Goal: Information Seeking & Learning: Stay updated

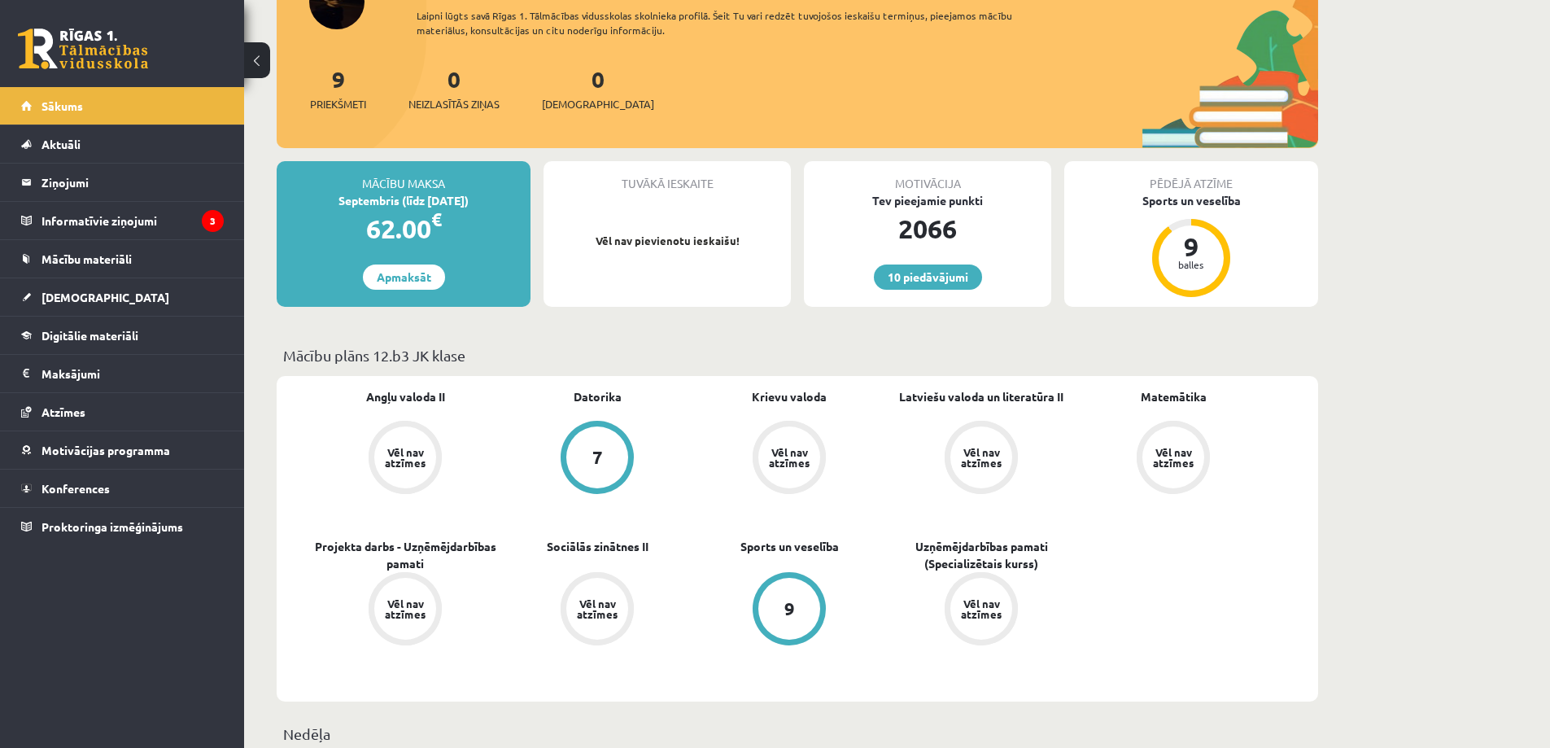
scroll to position [244, 0]
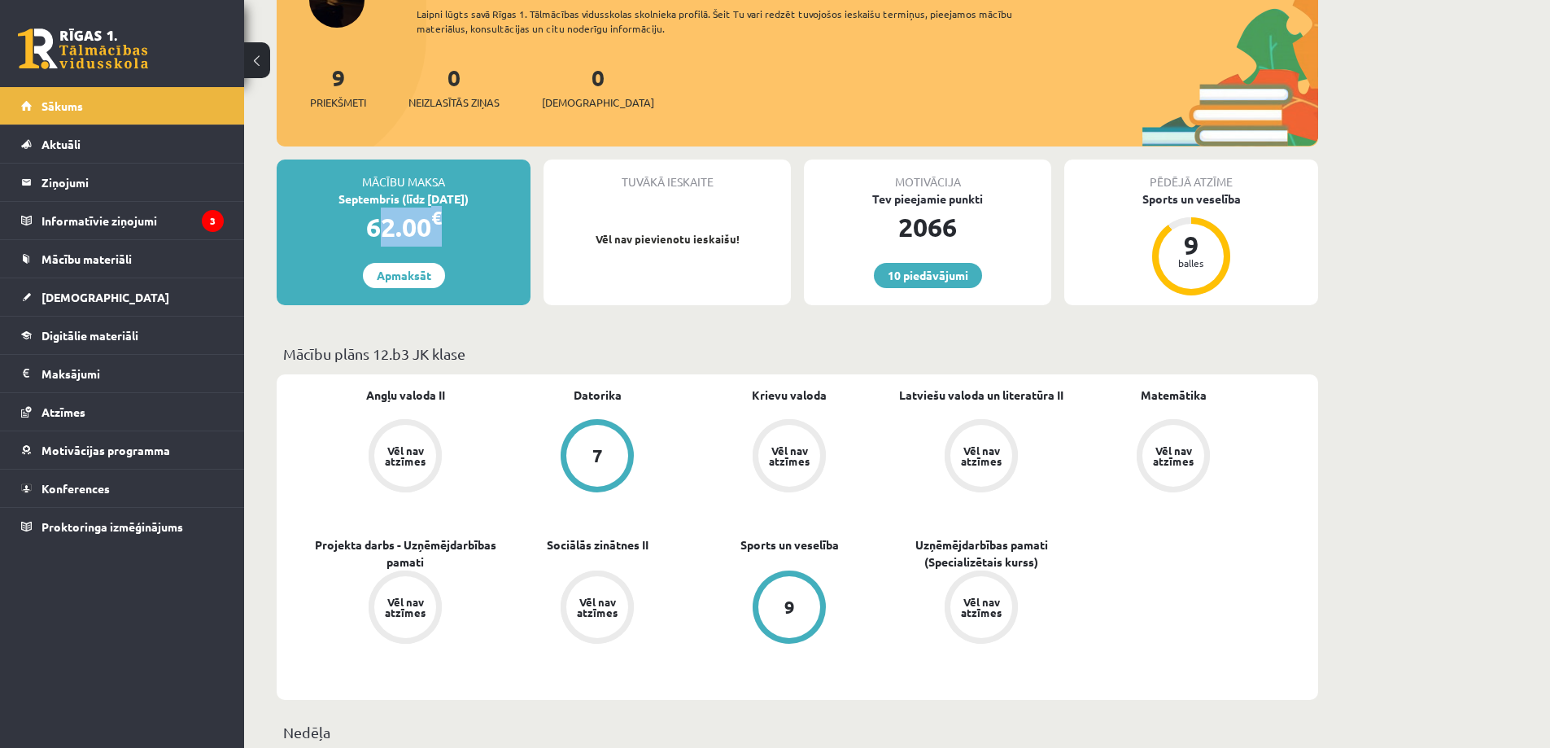
drag, startPoint x: 442, startPoint y: 229, endPoint x: 347, endPoint y: 214, distance: 96.4
click at [347, 214] on div "62.00 €" at bounding box center [404, 226] width 254 height 39
click at [348, 213] on div "62.00 €" at bounding box center [404, 226] width 254 height 39
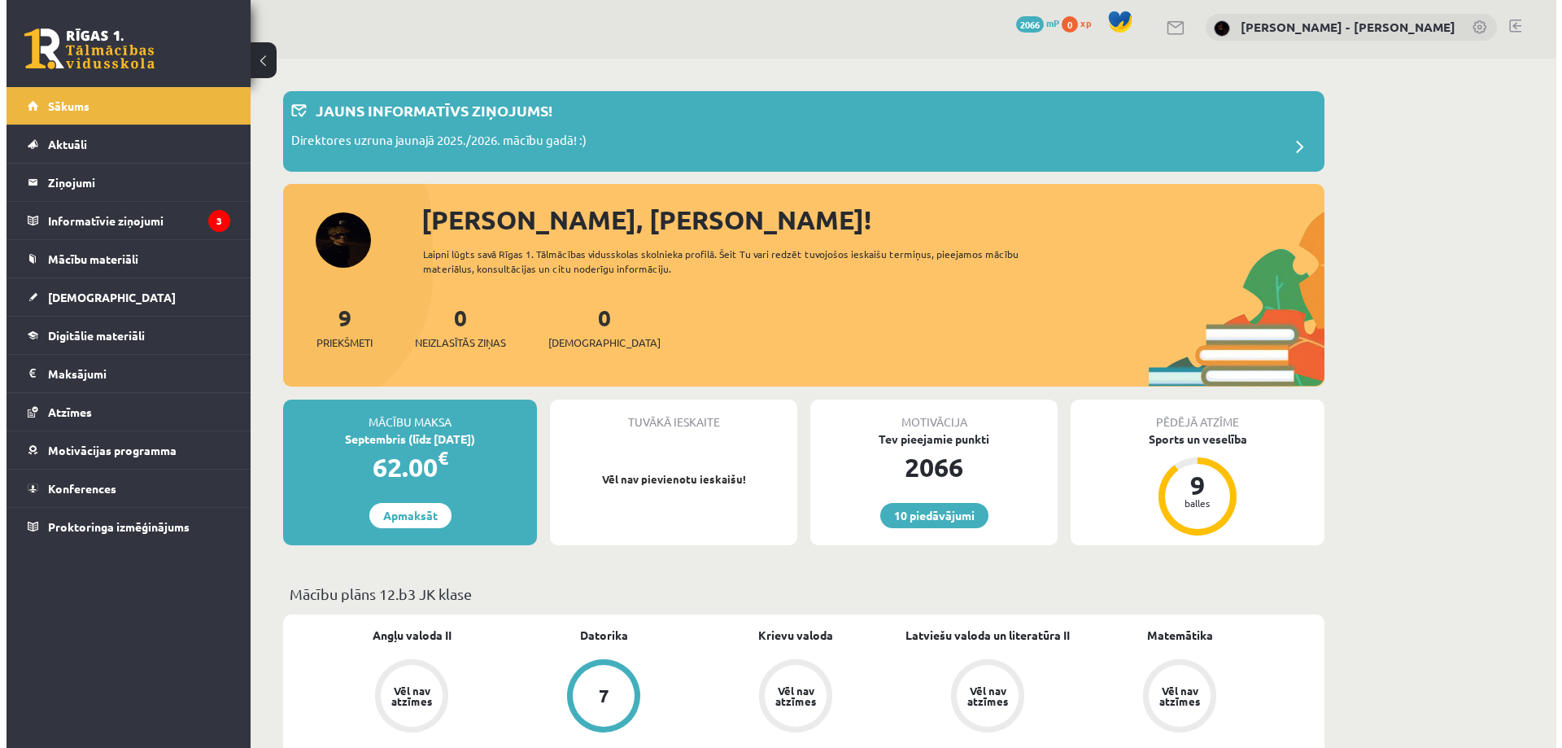
scroll to position [0, 0]
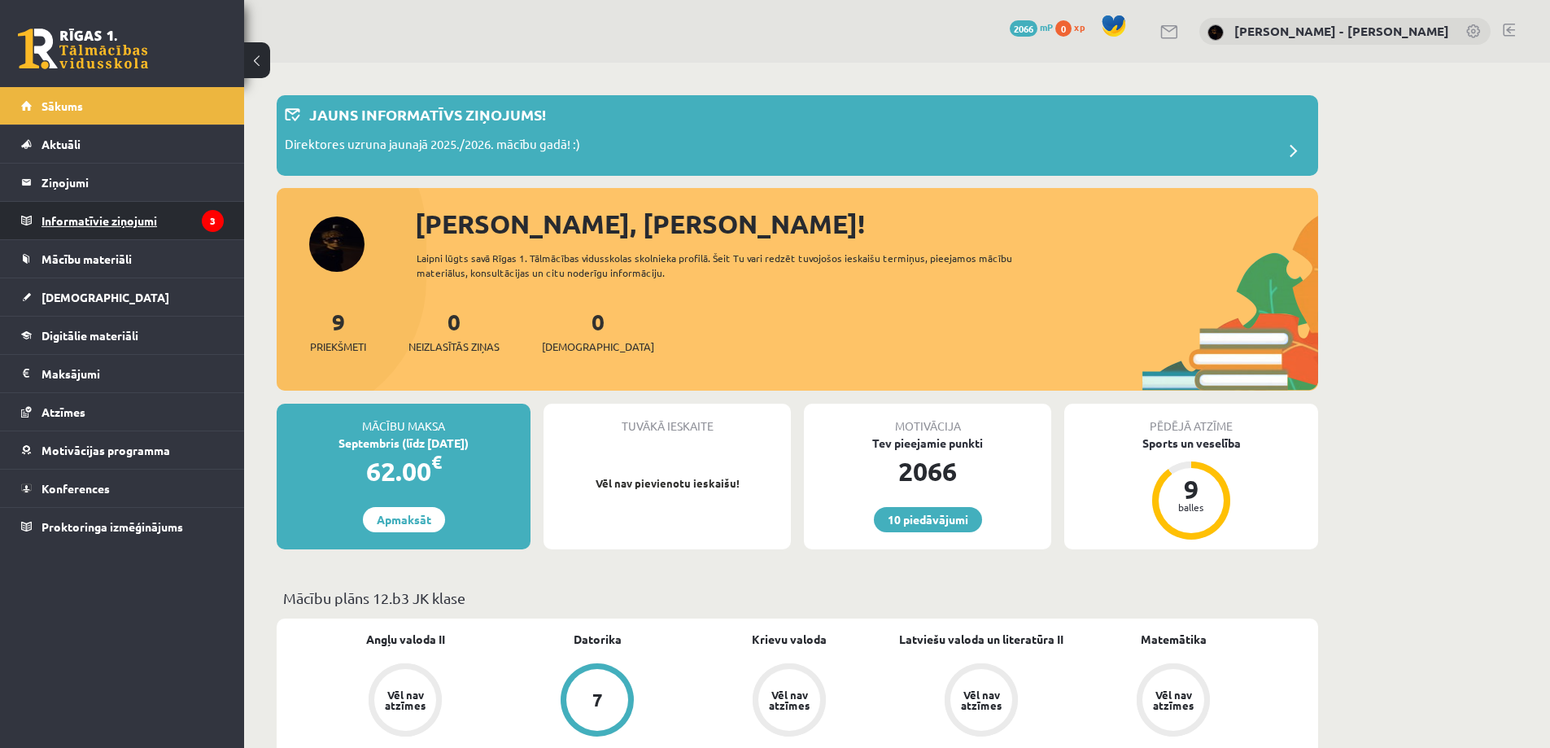
click at [120, 236] on legend "Informatīvie ziņojumi 3" at bounding box center [132, 220] width 182 height 37
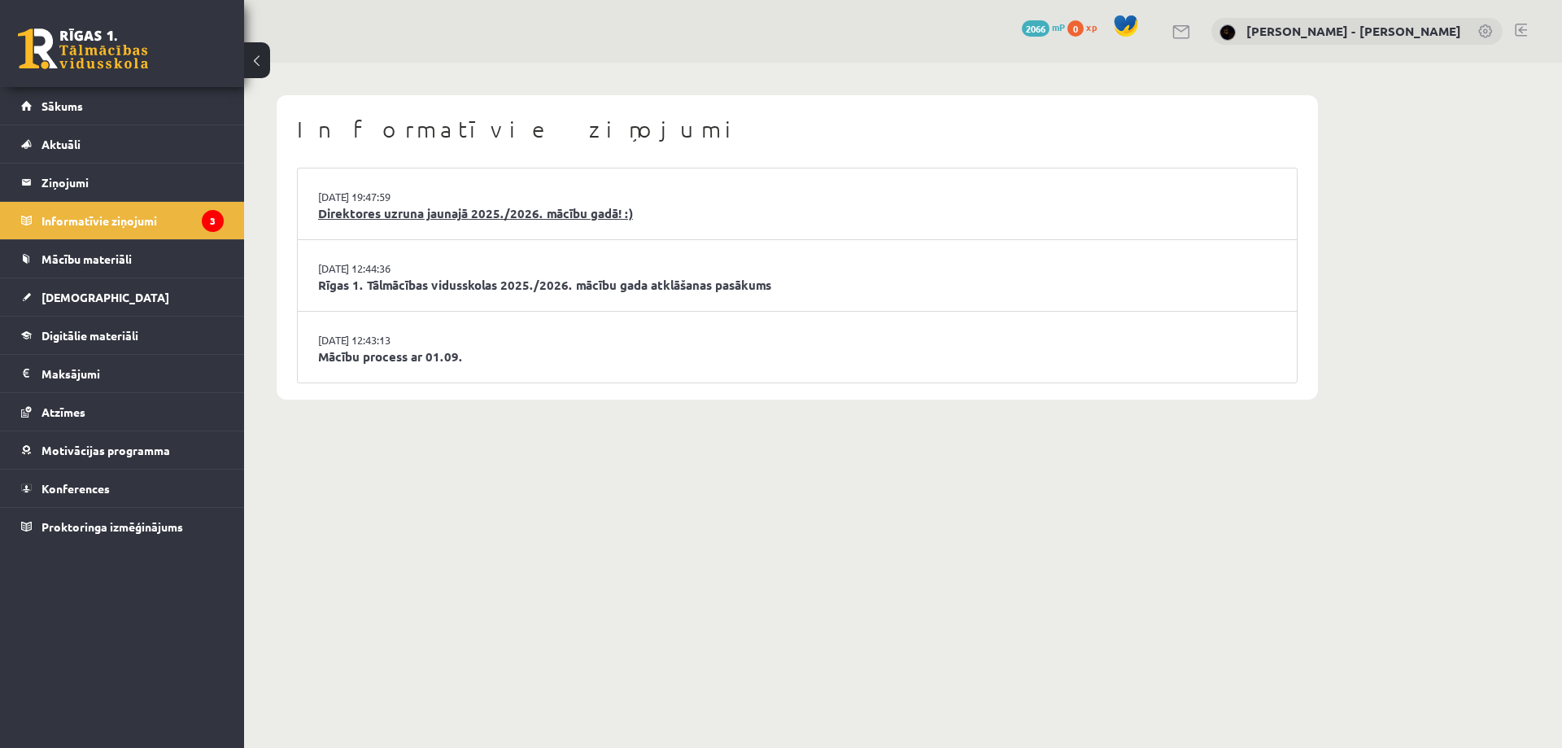
click at [505, 206] on link "Direktores uzruna jaunajā 2025./2026. mācību gadā! :)" at bounding box center [797, 213] width 958 height 19
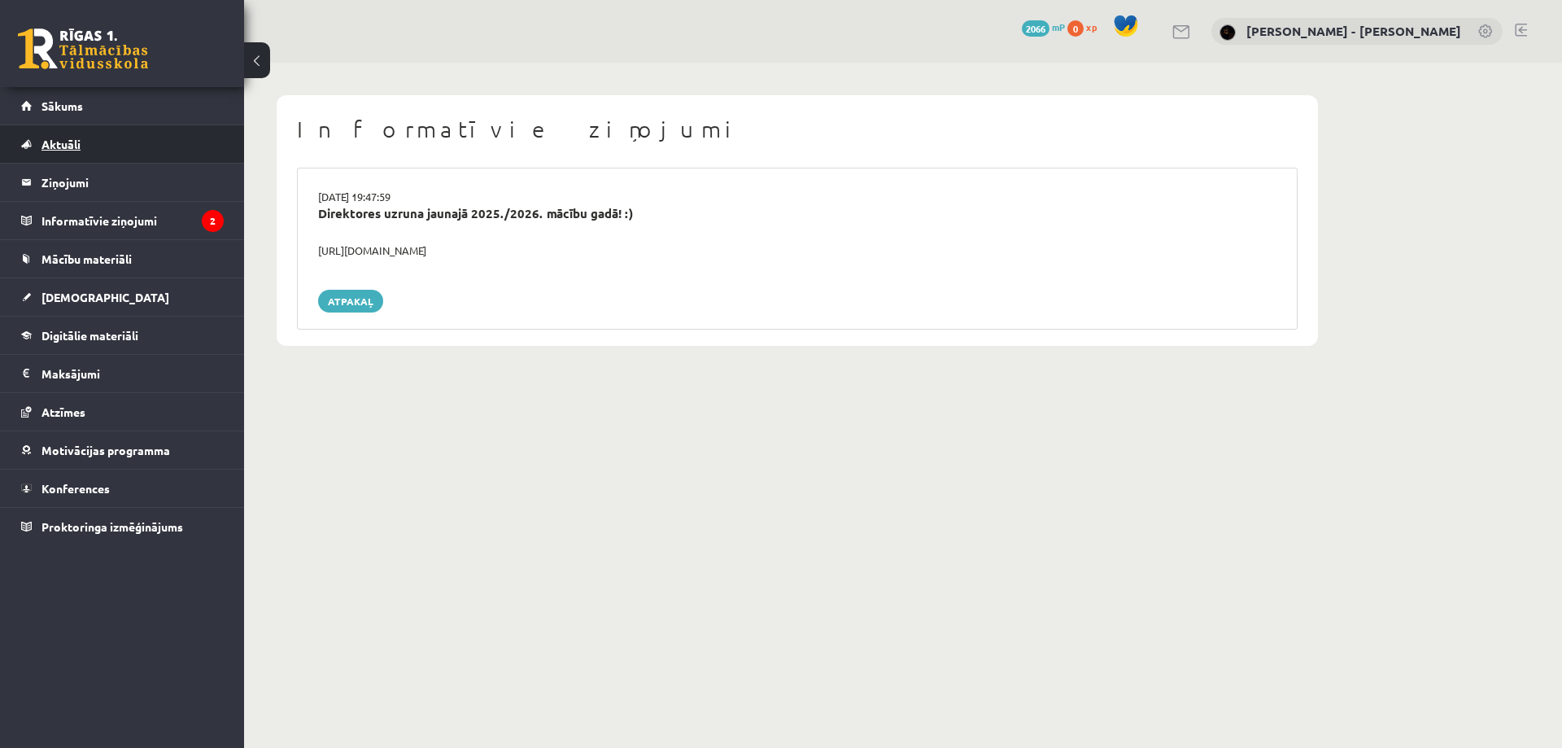
click at [124, 133] on link "Aktuāli" at bounding box center [122, 143] width 203 height 37
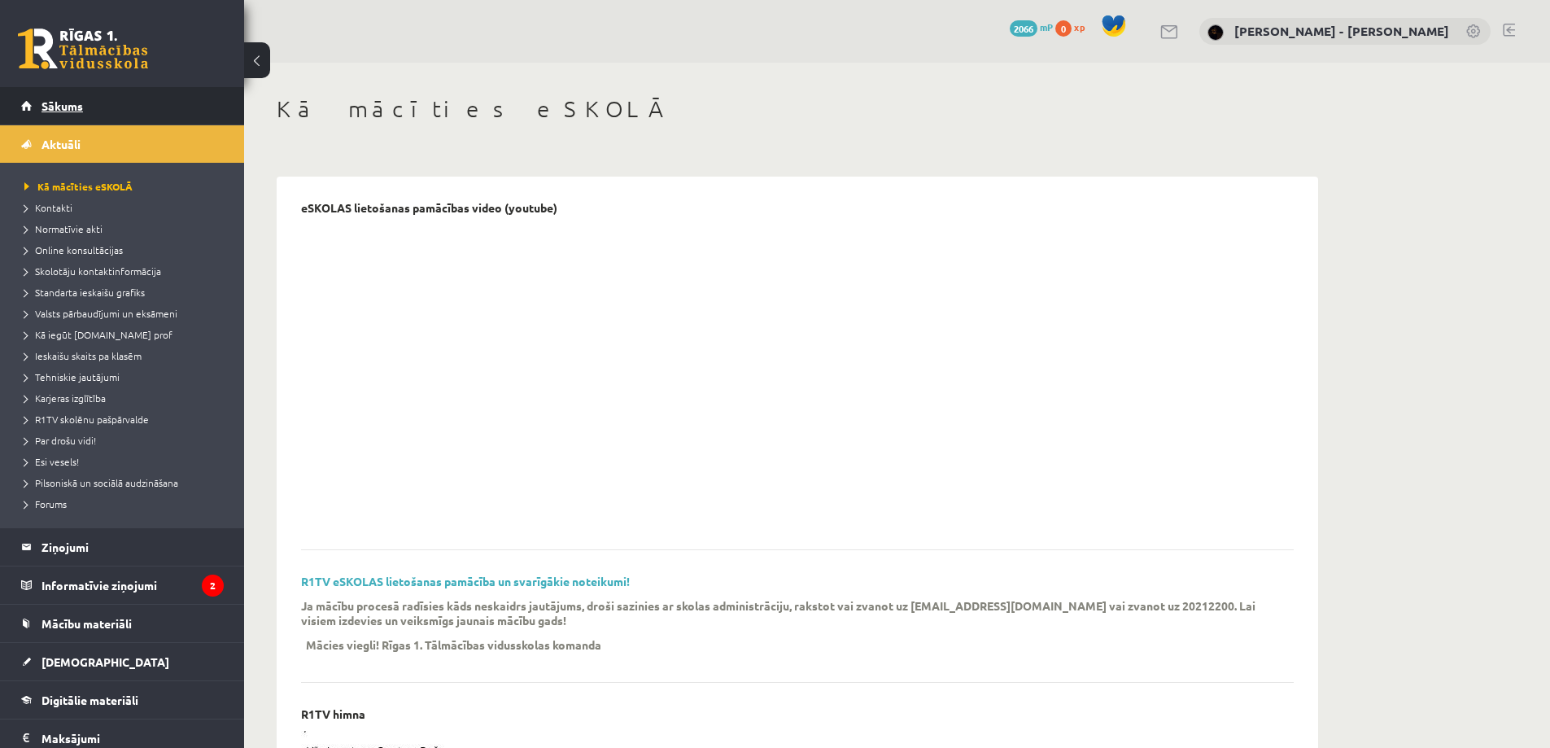
click at [136, 99] on link "Sākums" at bounding box center [122, 105] width 203 height 37
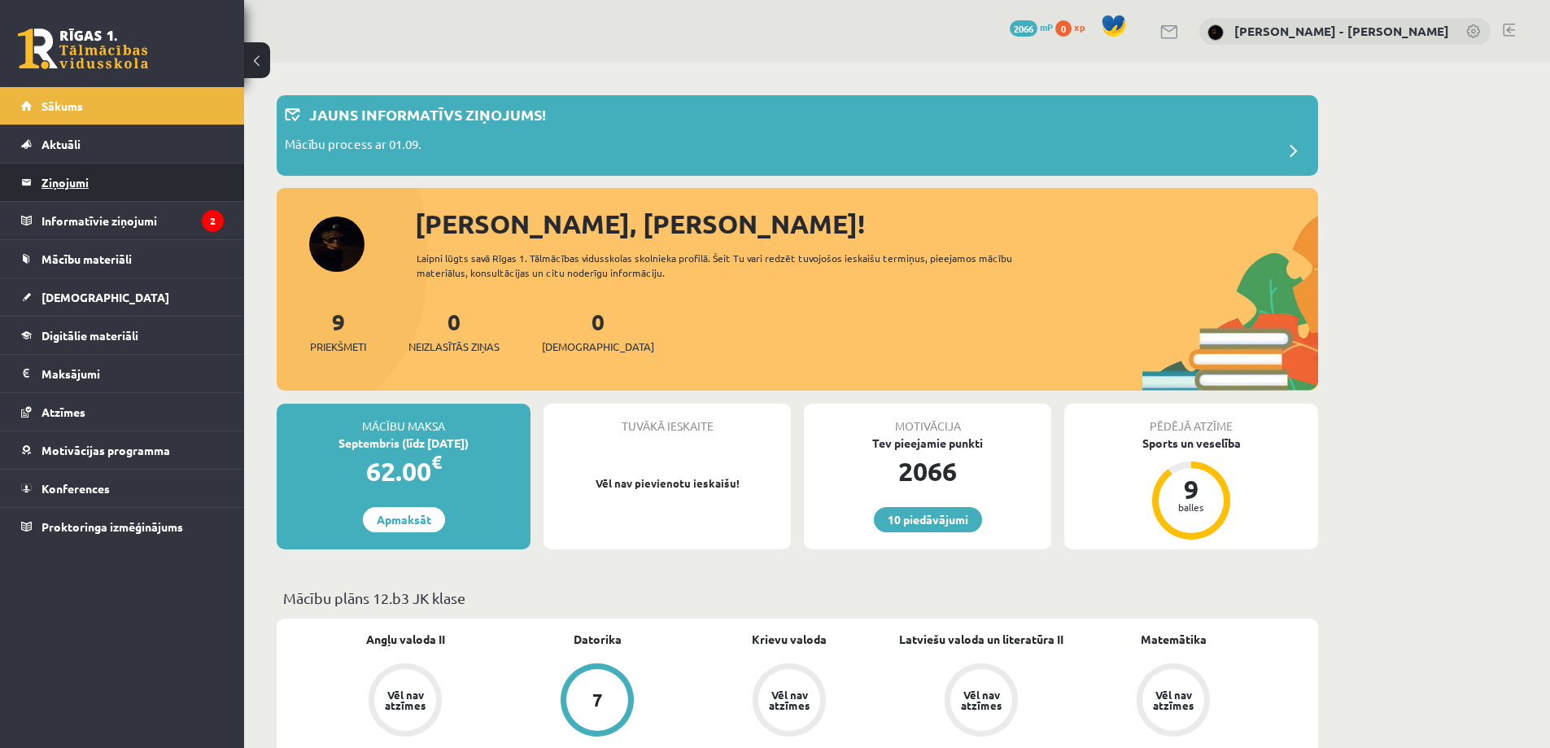
click at [151, 195] on legend "Ziņojumi 0" at bounding box center [132, 181] width 182 height 37
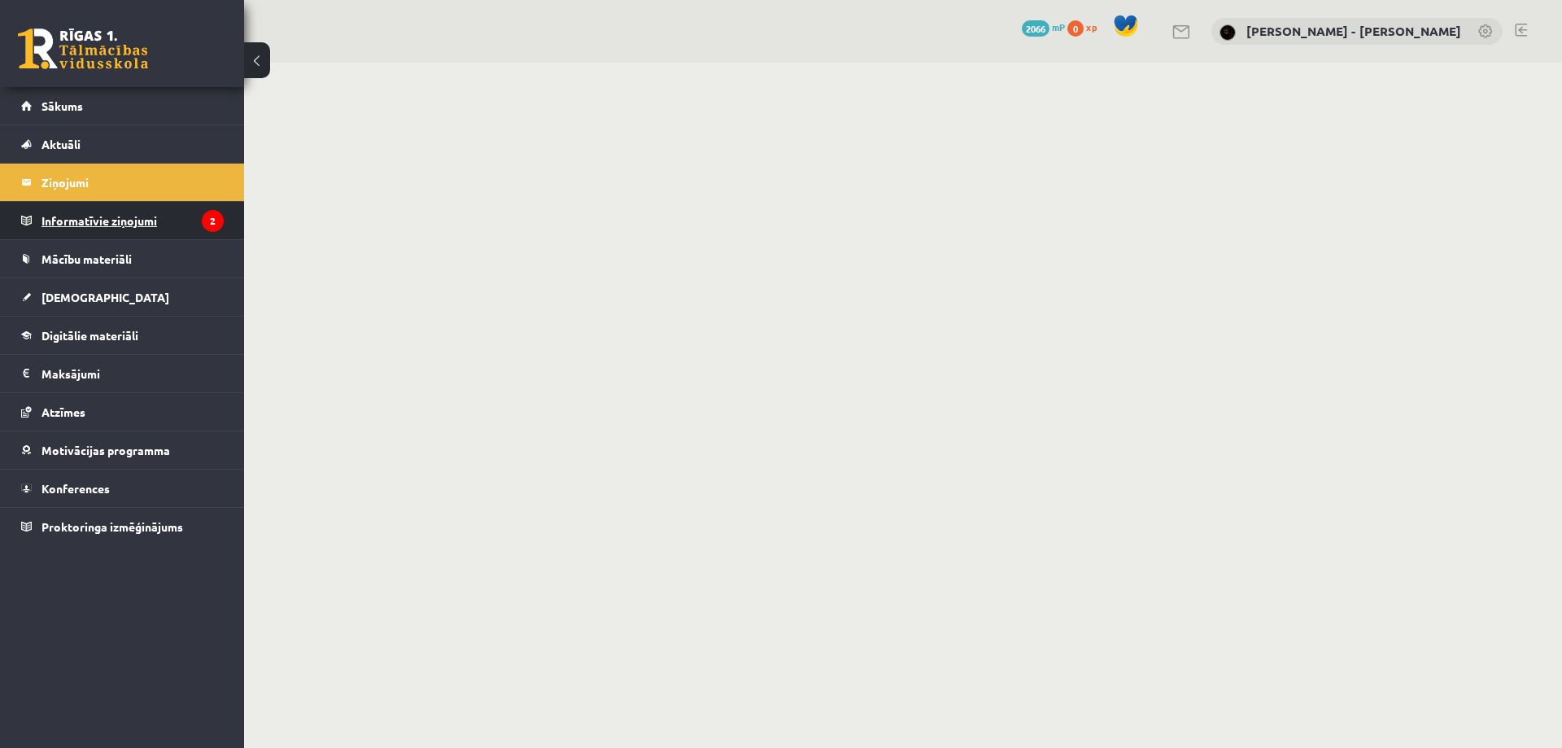
click at [162, 217] on legend "Informatīvie ziņojumi 2" at bounding box center [132, 220] width 182 height 37
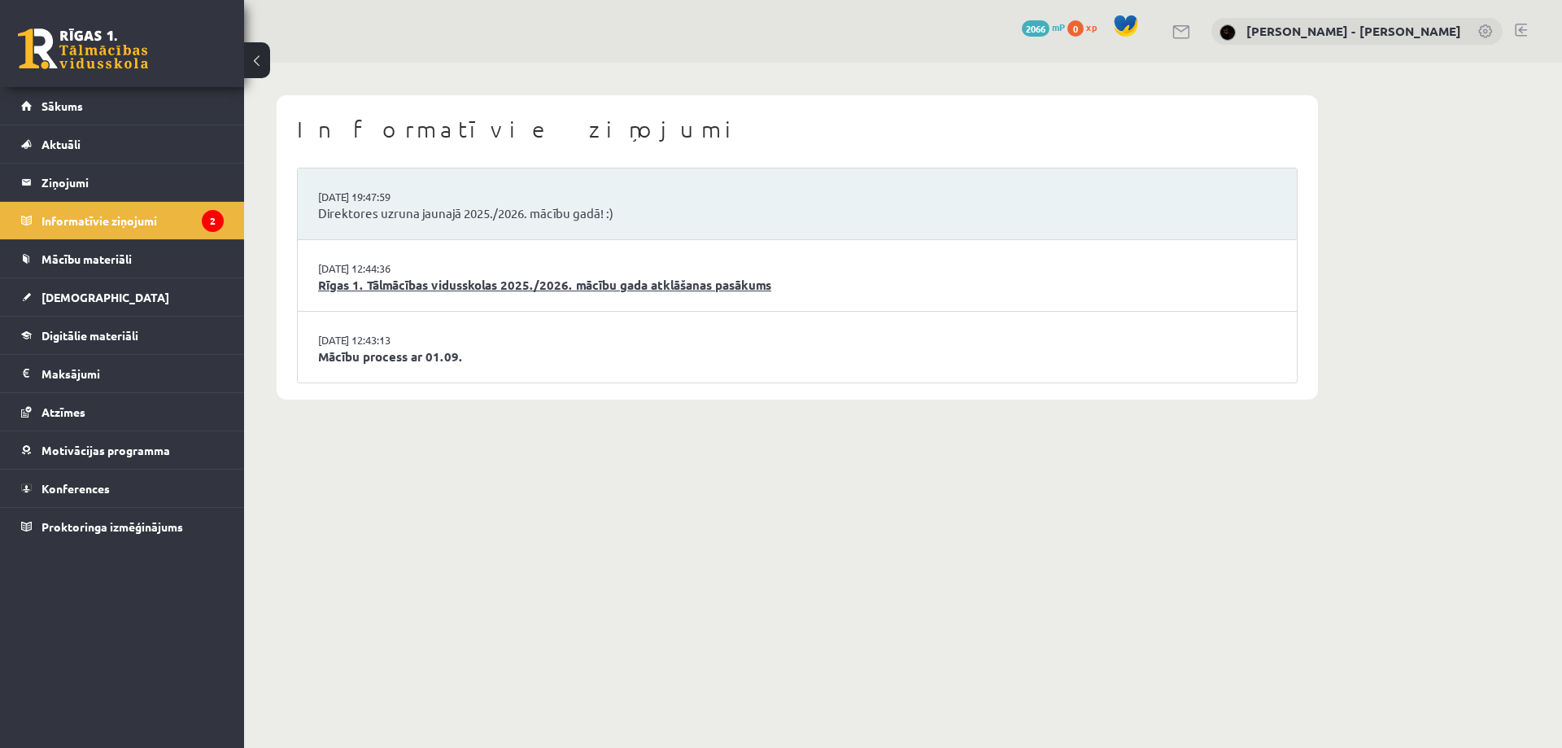
click at [619, 283] on link "Rīgas 1. Tālmācības vidusskolas 2025./2026. mācību gada atklāšanas pasākums" at bounding box center [797, 285] width 958 height 19
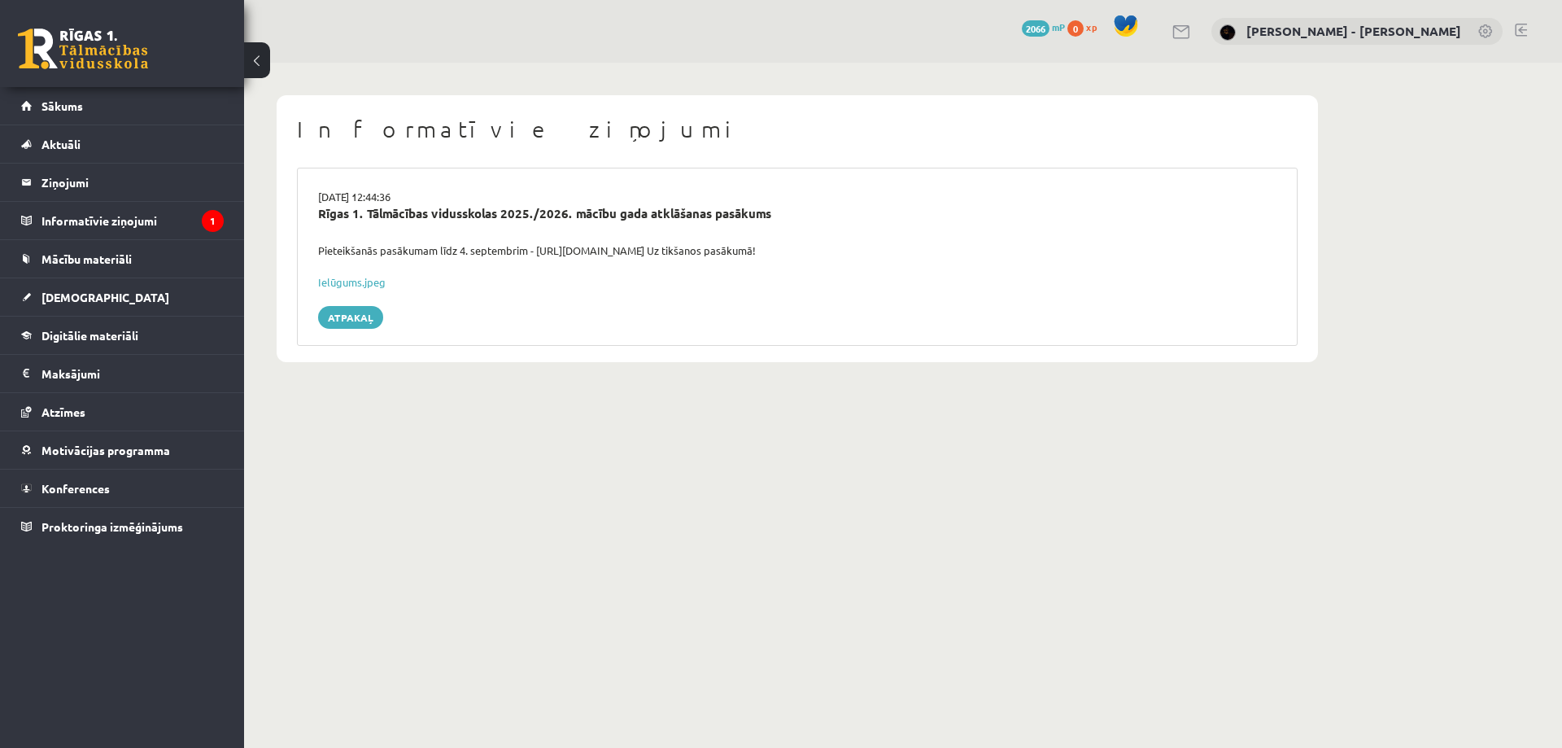
click at [76, 86] on div "0 Dāvanas 2066 mP 0 xp" at bounding box center [122, 43] width 244 height 87
click at [81, 120] on link "Sākums" at bounding box center [122, 105] width 203 height 37
